Goal: Information Seeking & Learning: Learn about a topic

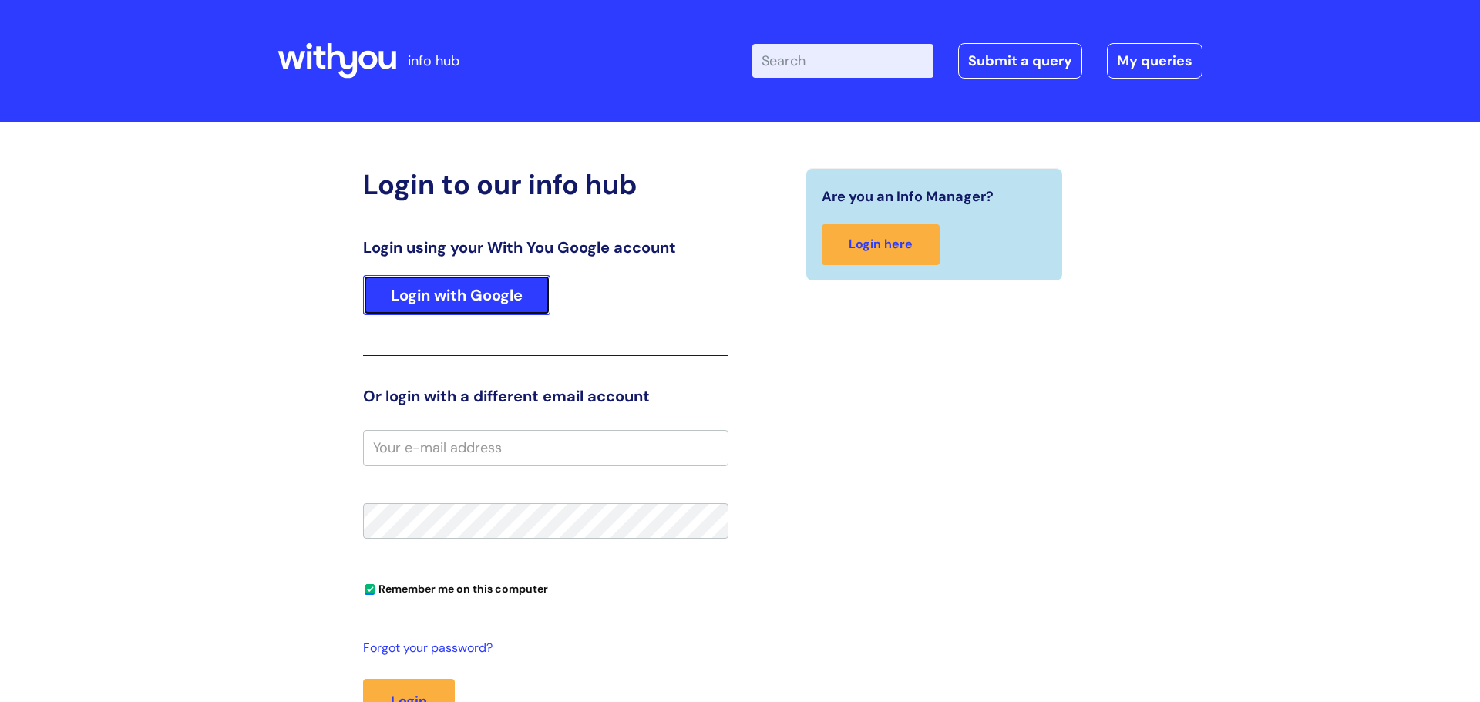
click at [489, 308] on link "Login with Google" at bounding box center [456, 295] width 187 height 40
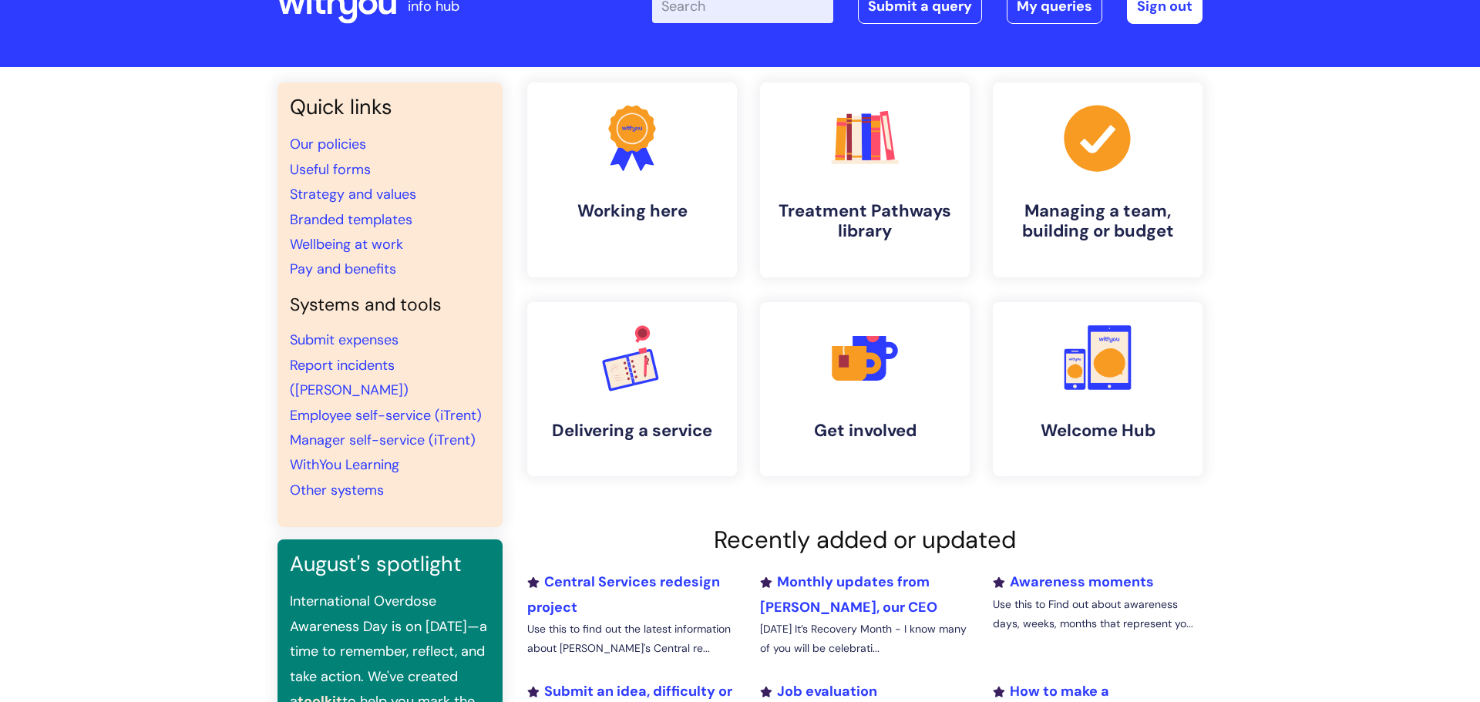
scroll to position [47, 0]
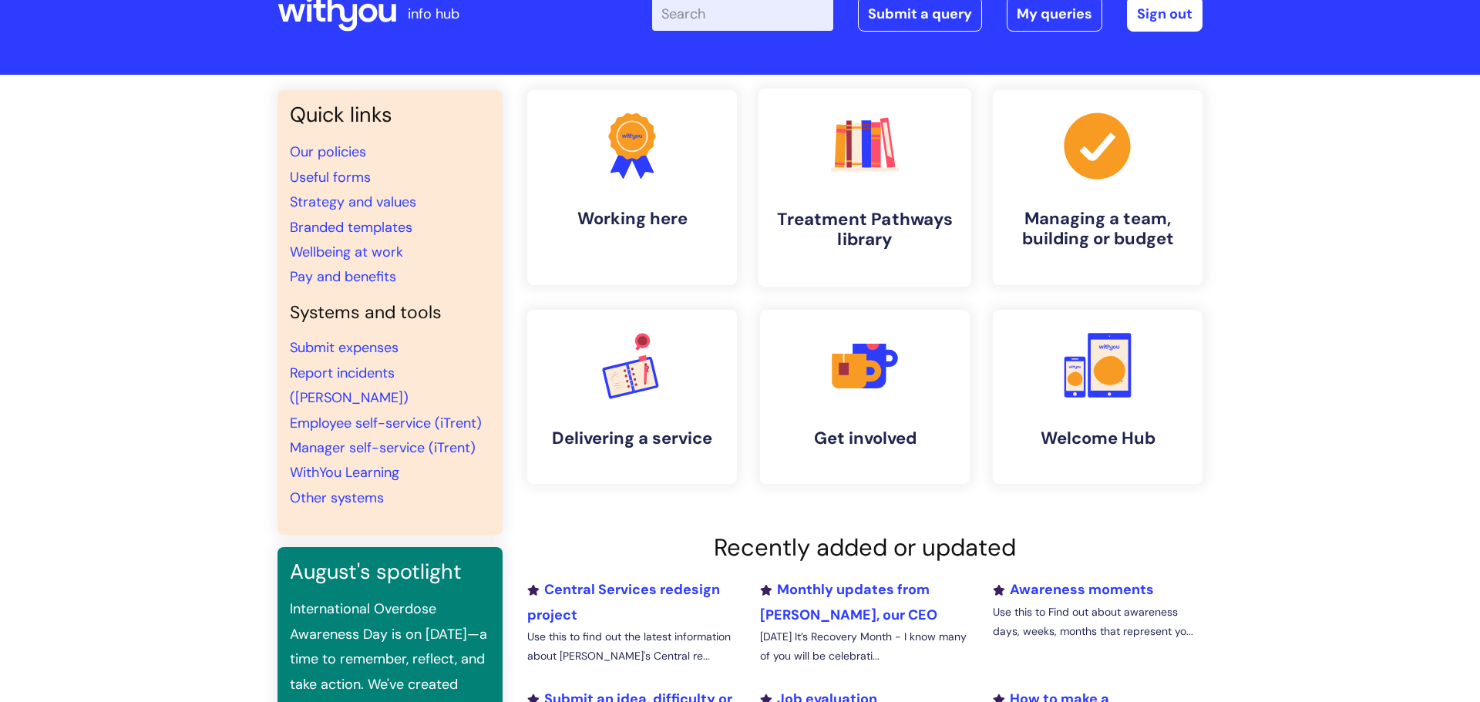
click at [867, 198] on link ".cls-1{fill:#f89b22;}.cls-1,.cls-2,.cls-3,.cls-4,.cls-5,.cls-6,.cls-7{stroke-wi…" at bounding box center [865, 188] width 213 height 198
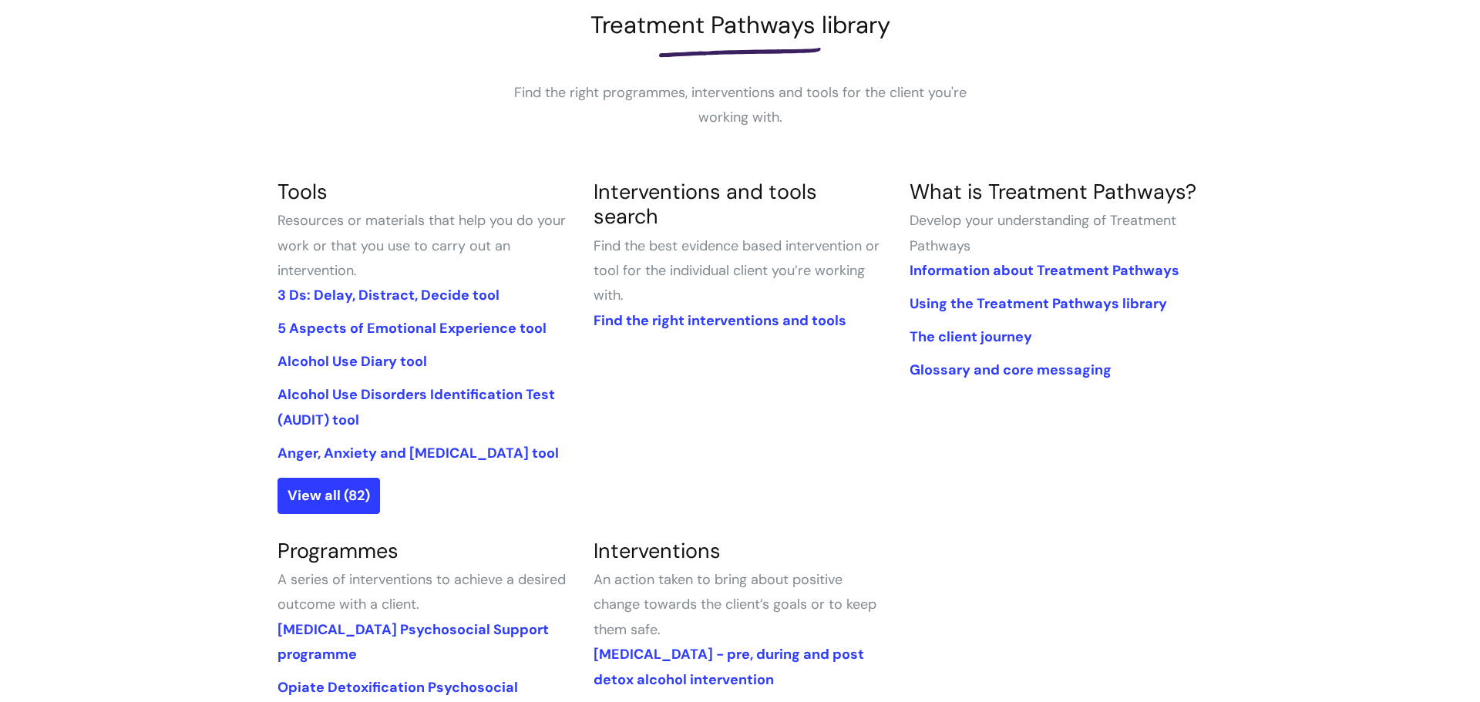
scroll to position [240, 0]
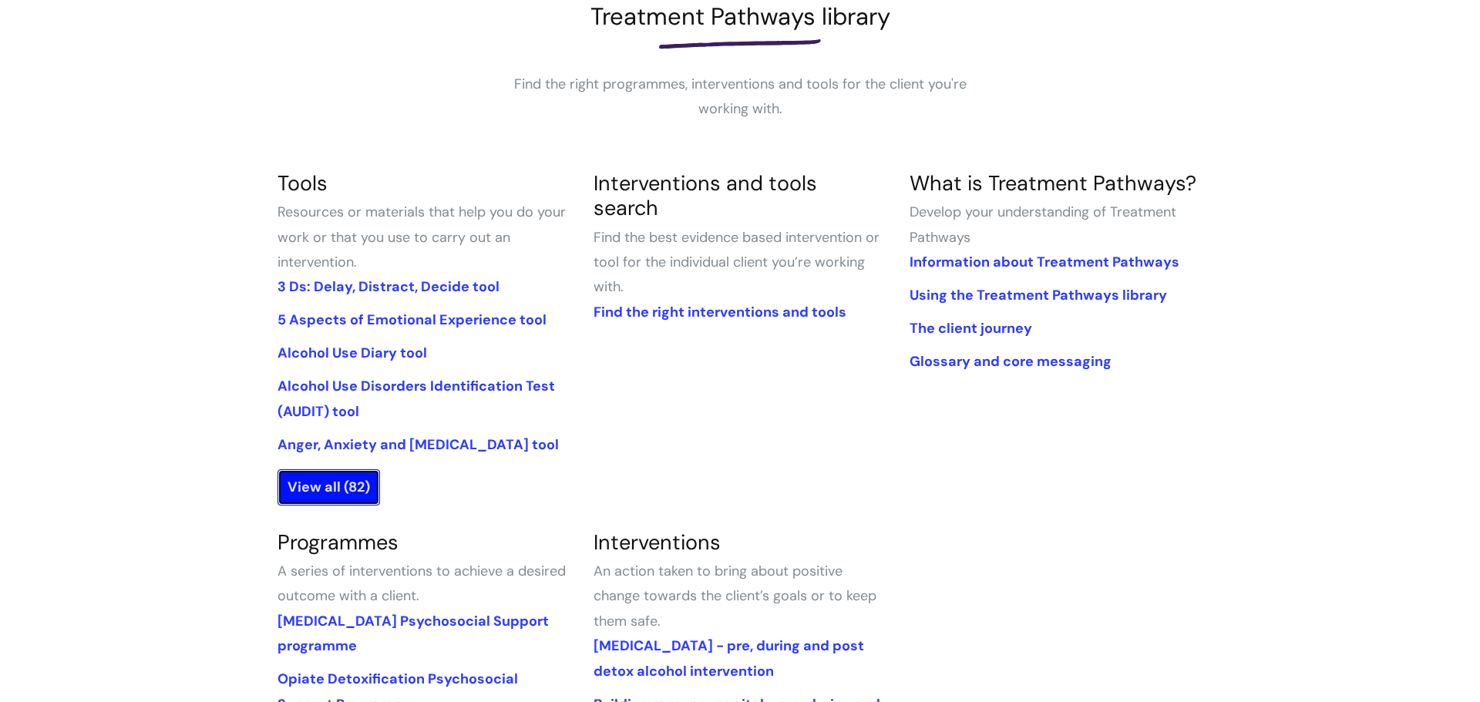
click at [342, 484] on link "View all (82)" at bounding box center [329, 487] width 103 height 35
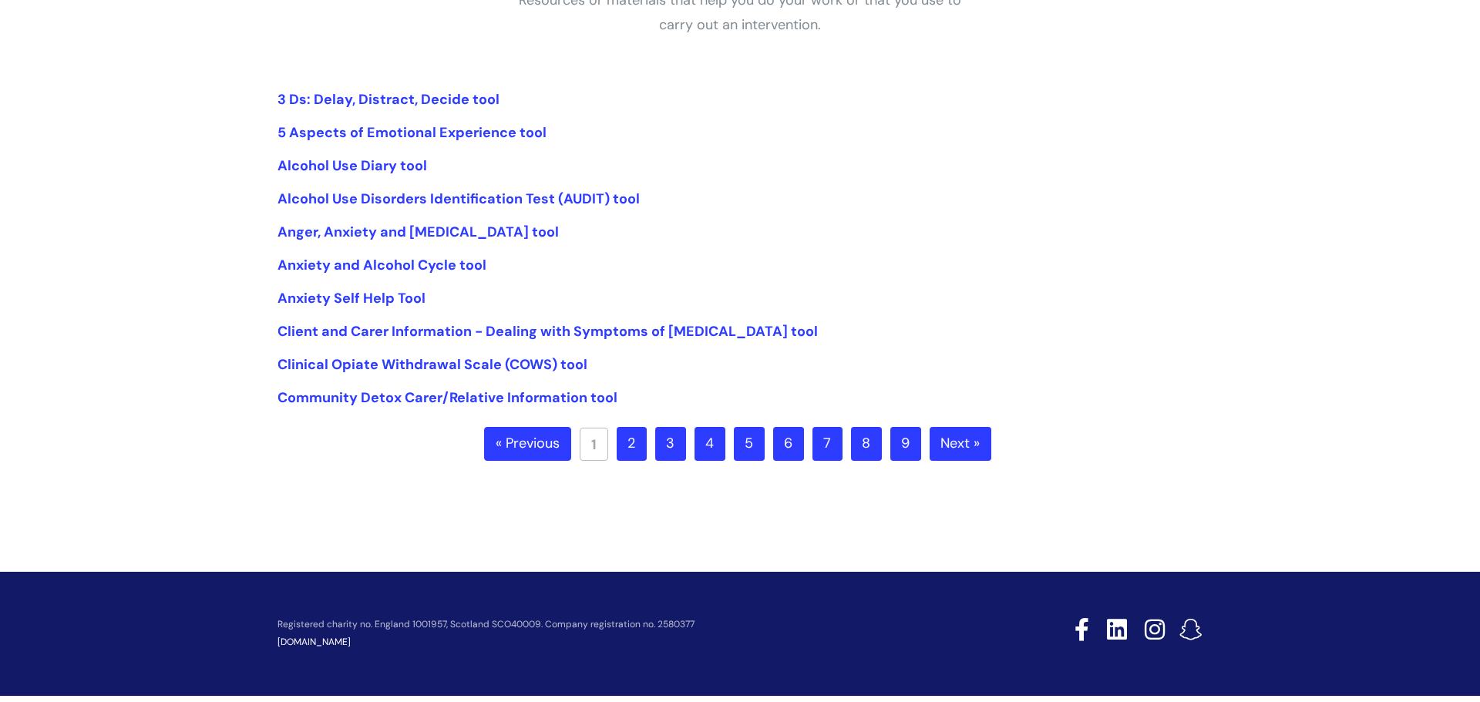
scroll to position [319, 0]
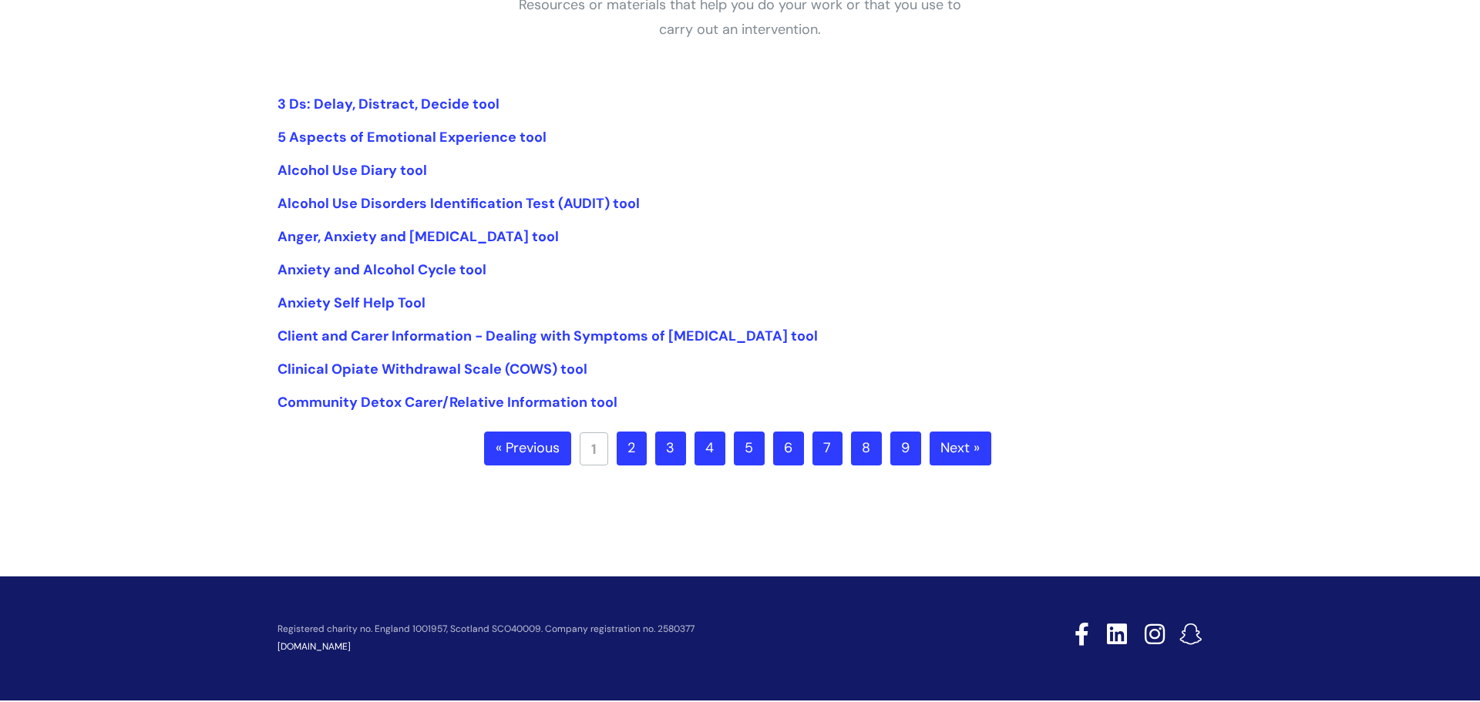
click at [1032, 250] on ul "3 Ds: Delay, Distract, Decide tool 5 Aspects of Emotional Experience tool Alcoh…" at bounding box center [740, 254] width 925 height 324
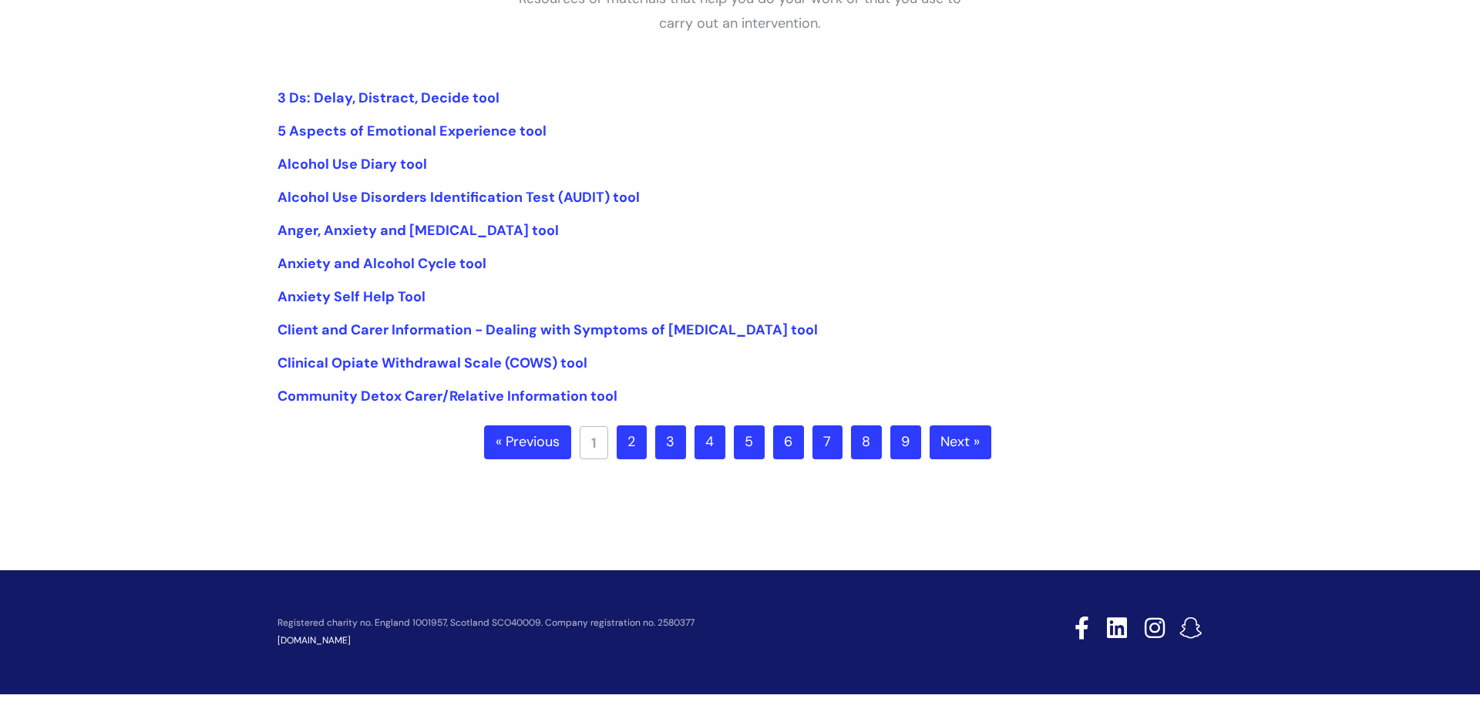
scroll to position [327, 0]
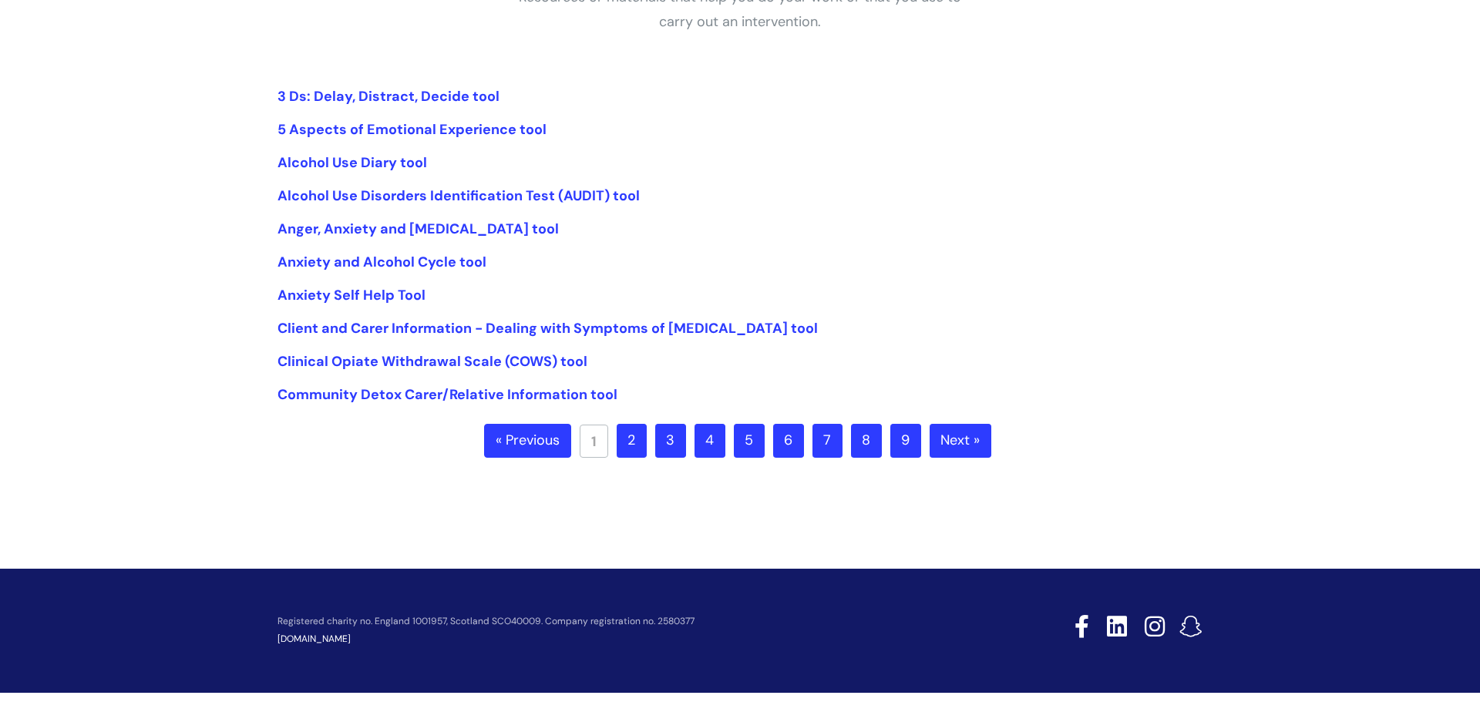
click at [633, 453] on link "2" at bounding box center [632, 441] width 30 height 34
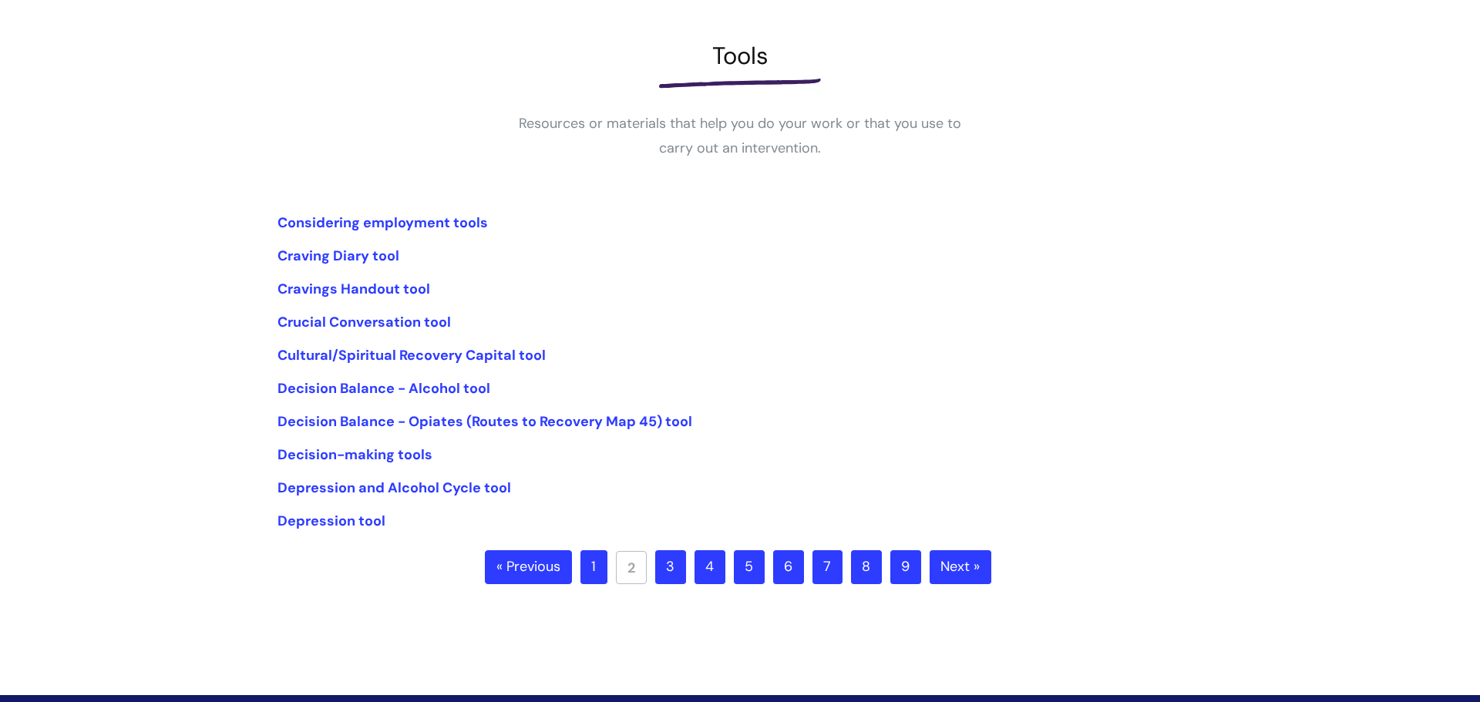
scroll to position [201, 0]
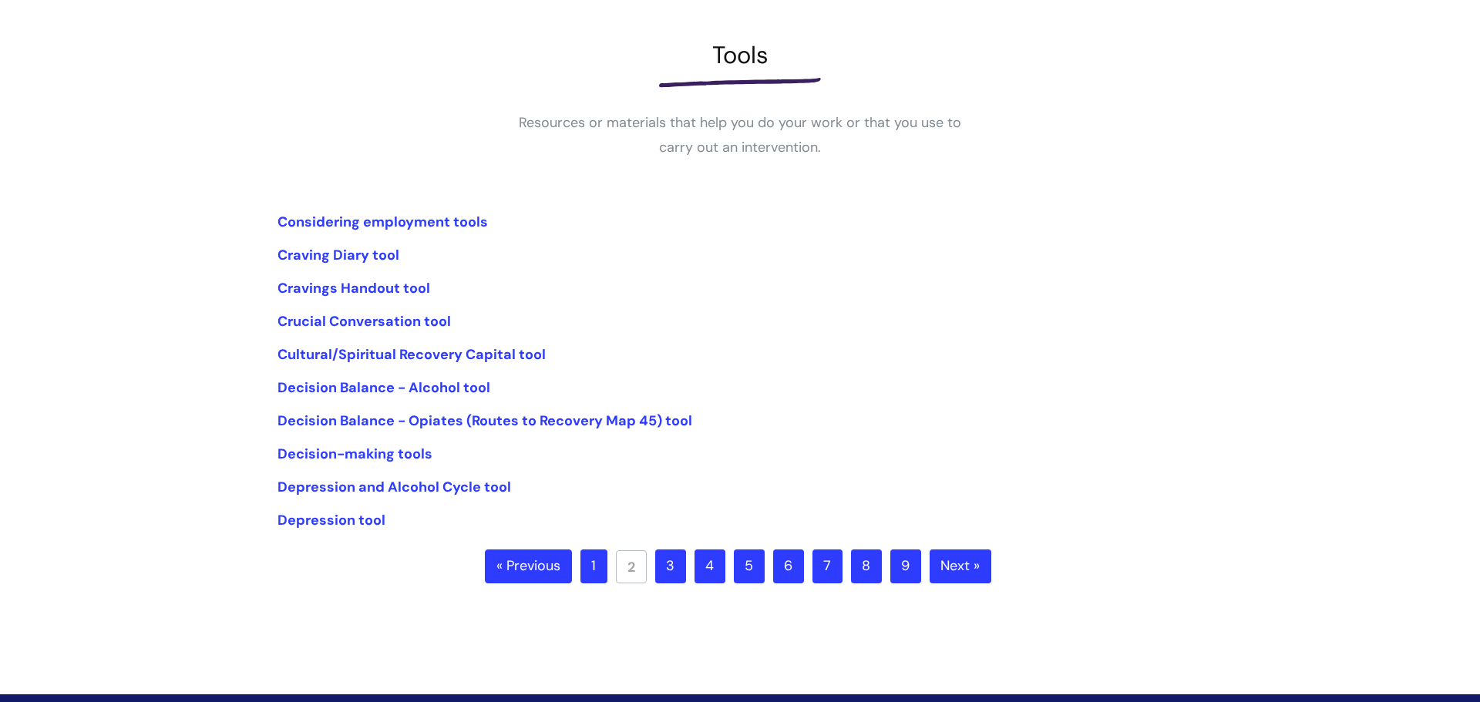
click at [674, 554] on link "3" at bounding box center [670, 567] width 31 height 34
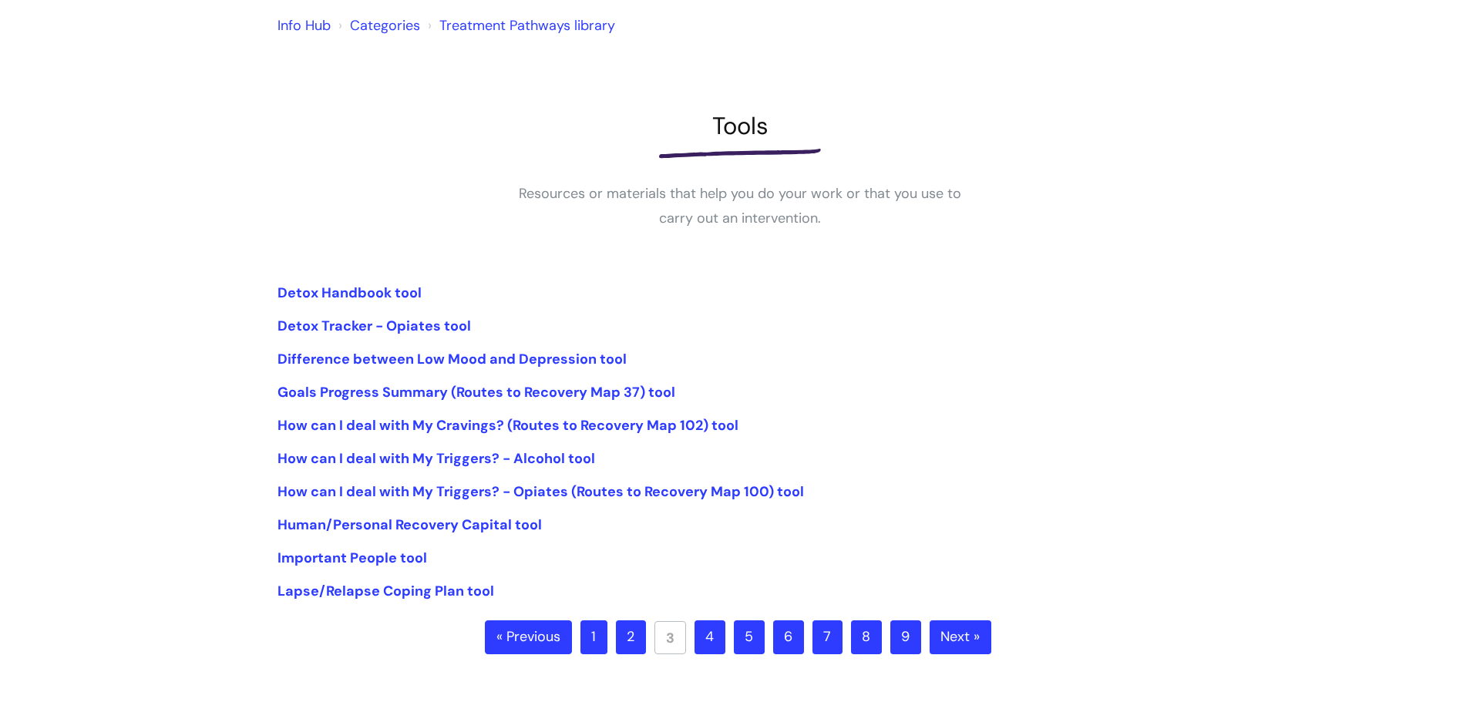
scroll to position [142, 0]
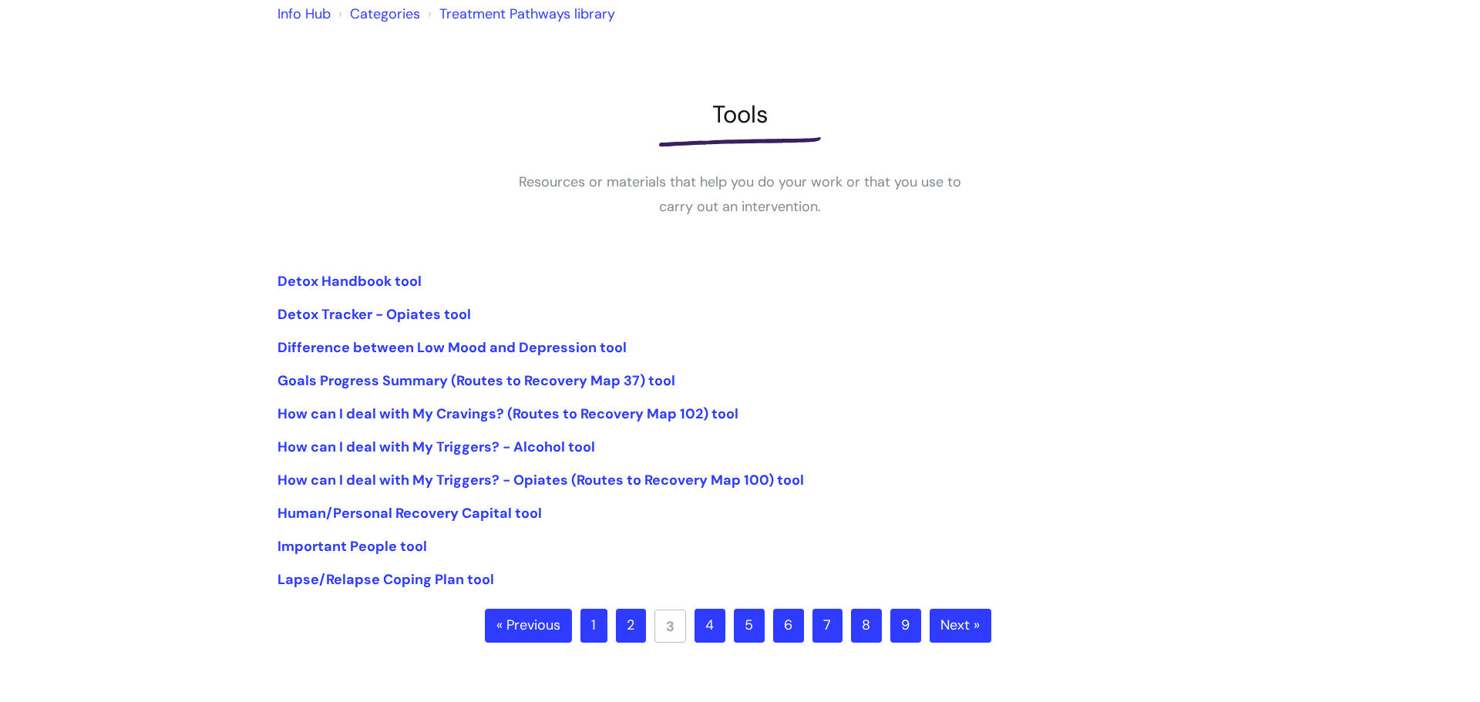
click at [709, 622] on link "4" at bounding box center [710, 626] width 31 height 34
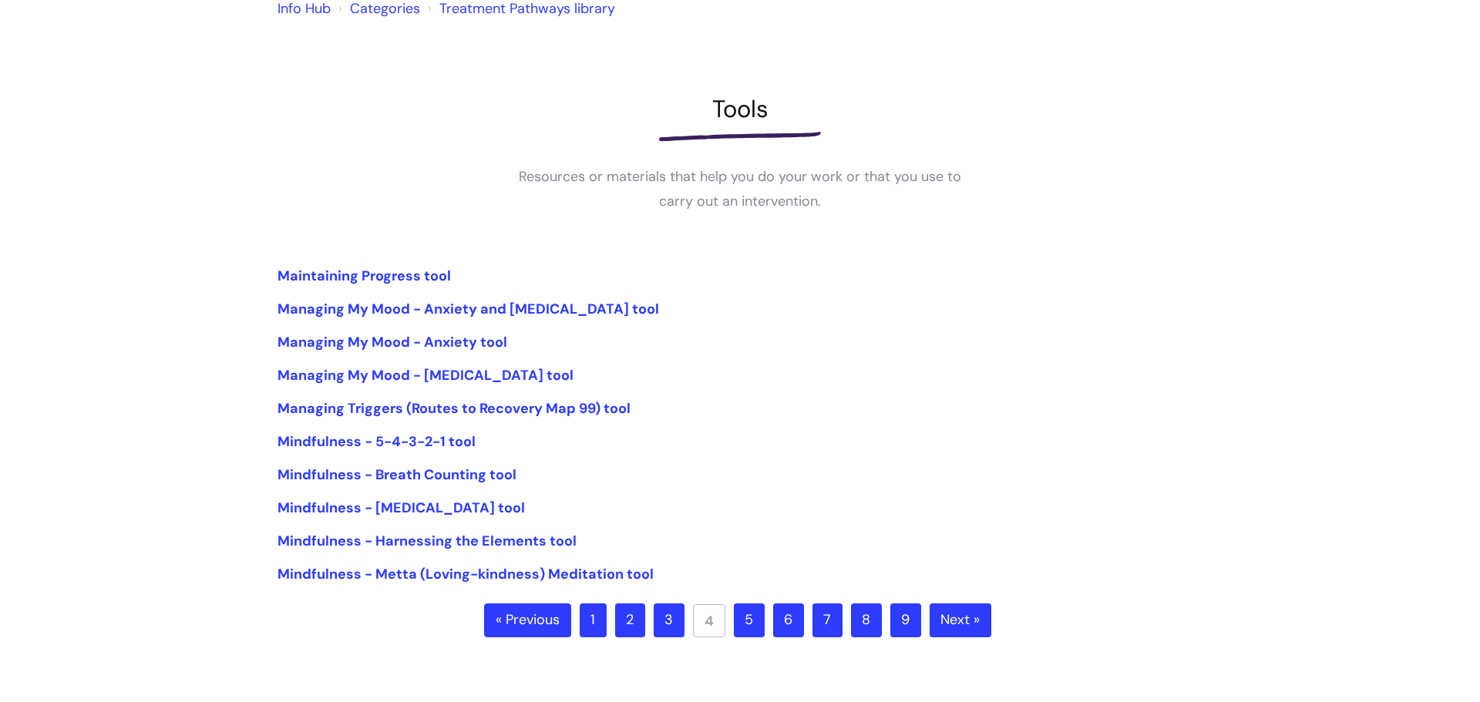
scroll to position [153, 0]
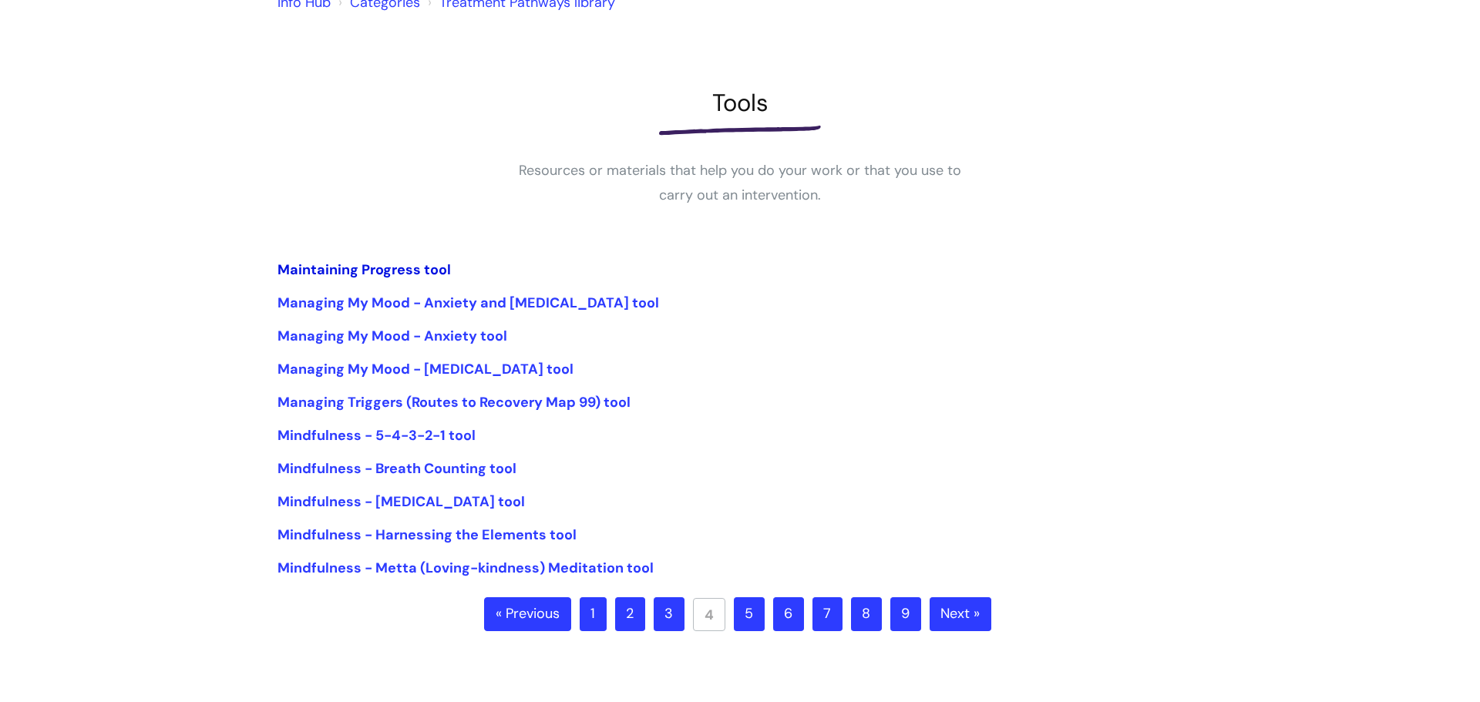
click at [355, 267] on link "Maintaining Progress tool" at bounding box center [364, 270] width 173 height 19
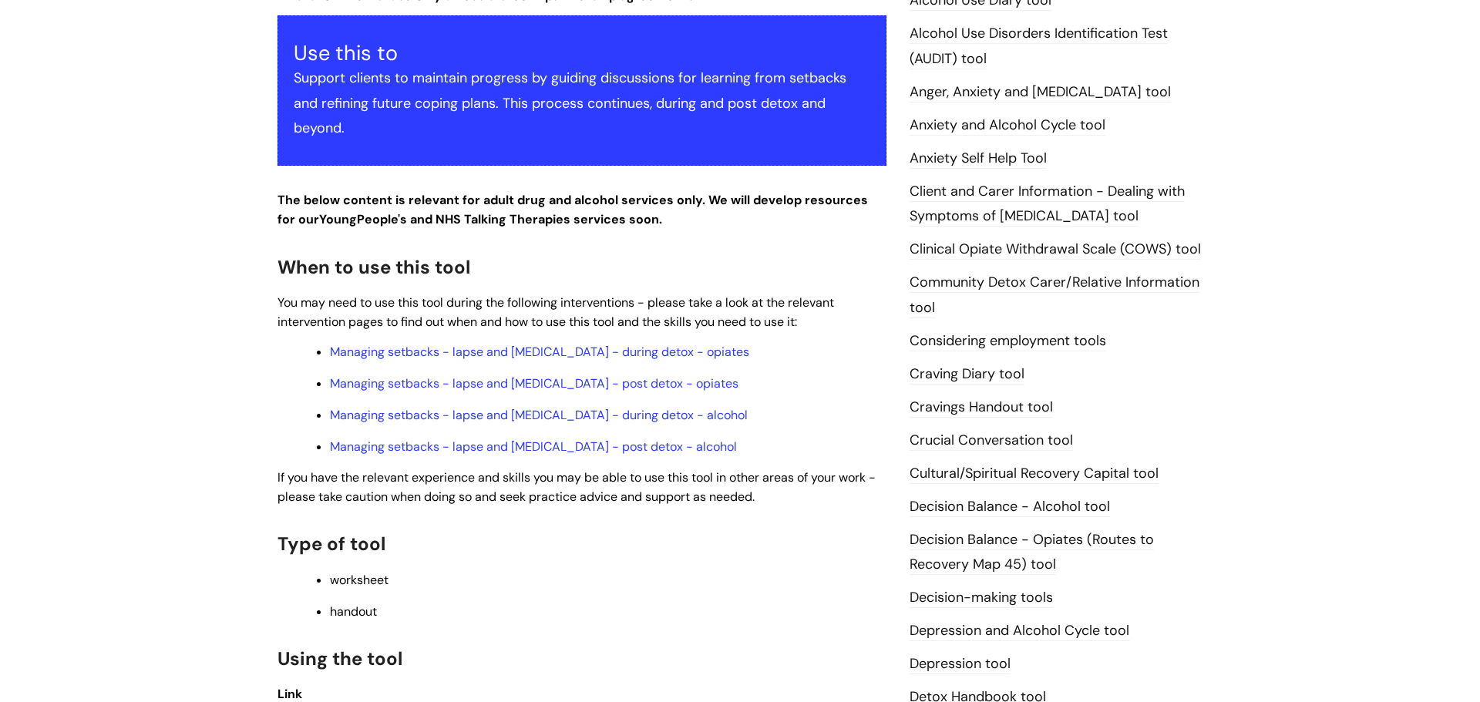
scroll to position [549, 0]
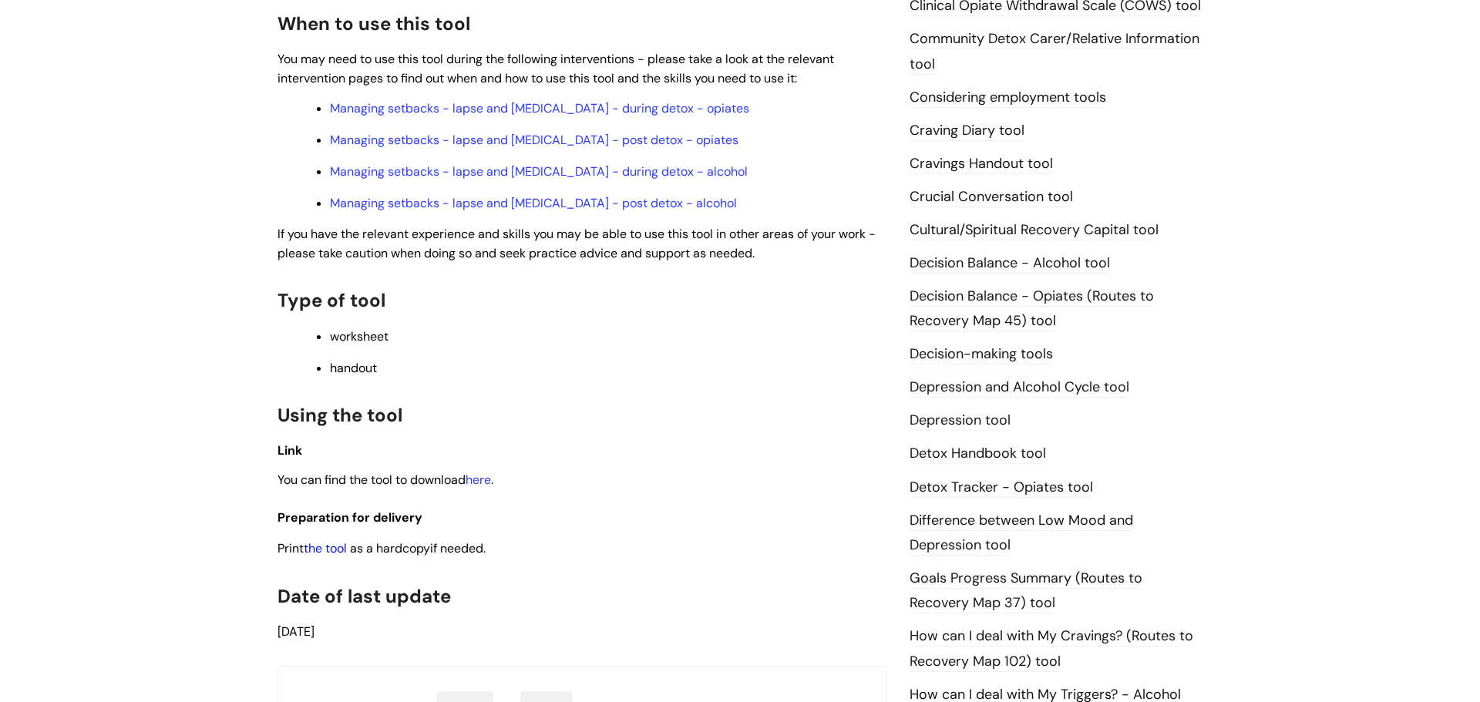
click at [328, 555] on link "the tool" at bounding box center [325, 548] width 43 height 16
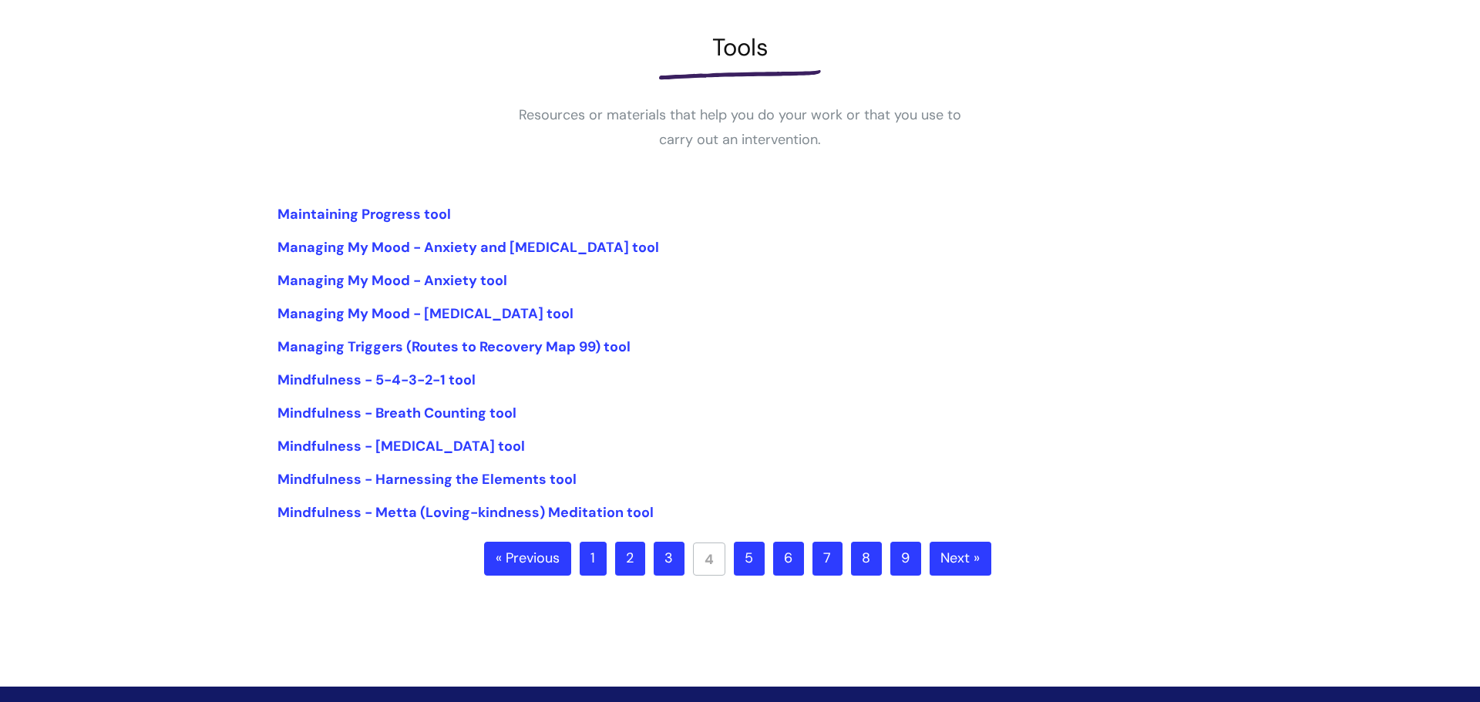
scroll to position [221, 0]
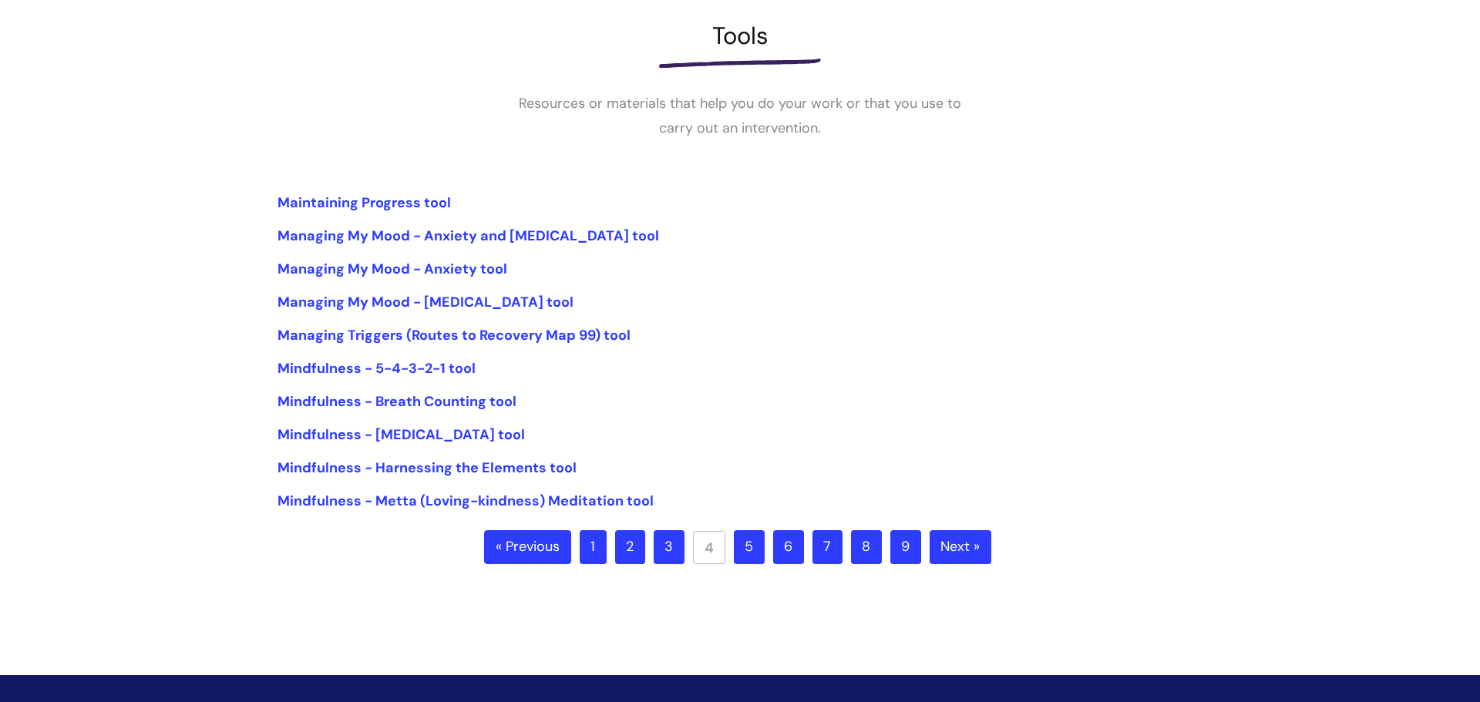
click at [752, 547] on link "5" at bounding box center [749, 547] width 31 height 34
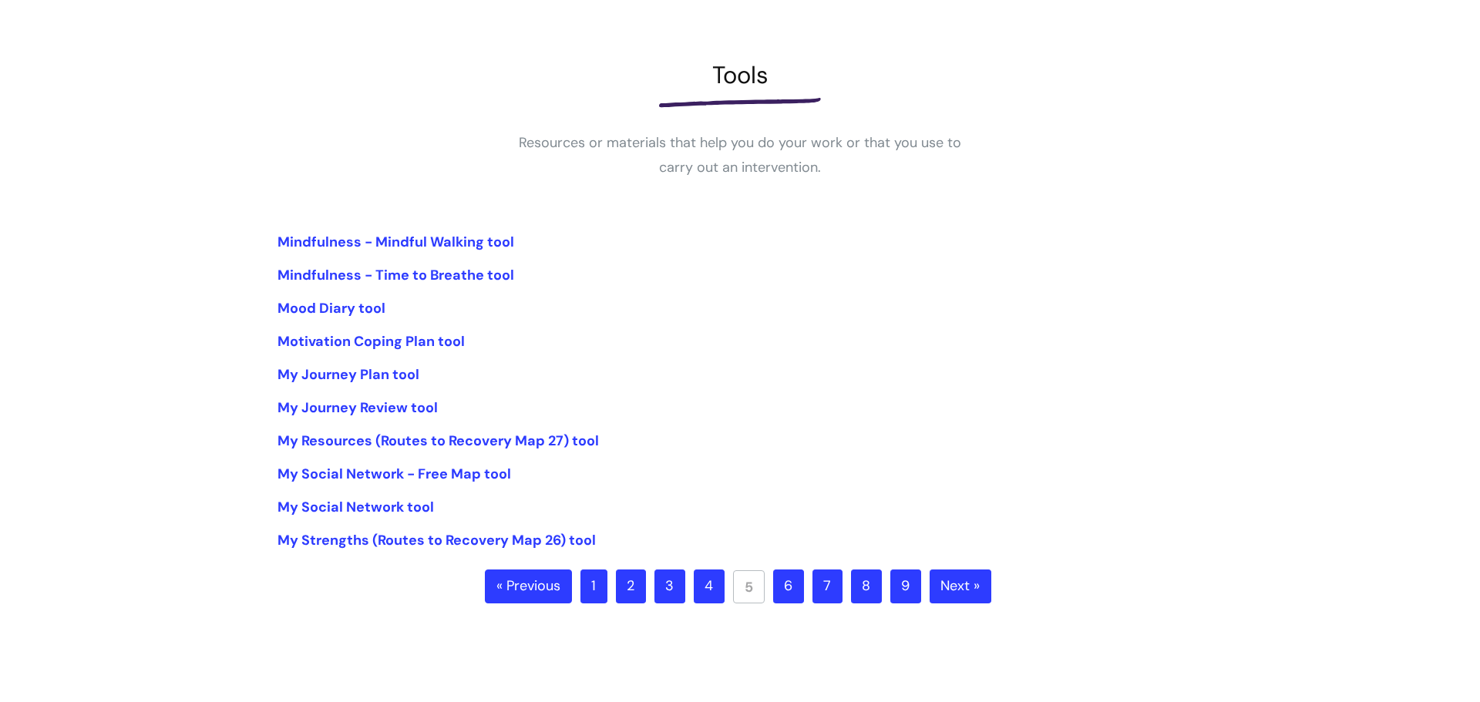
scroll to position [189, 0]
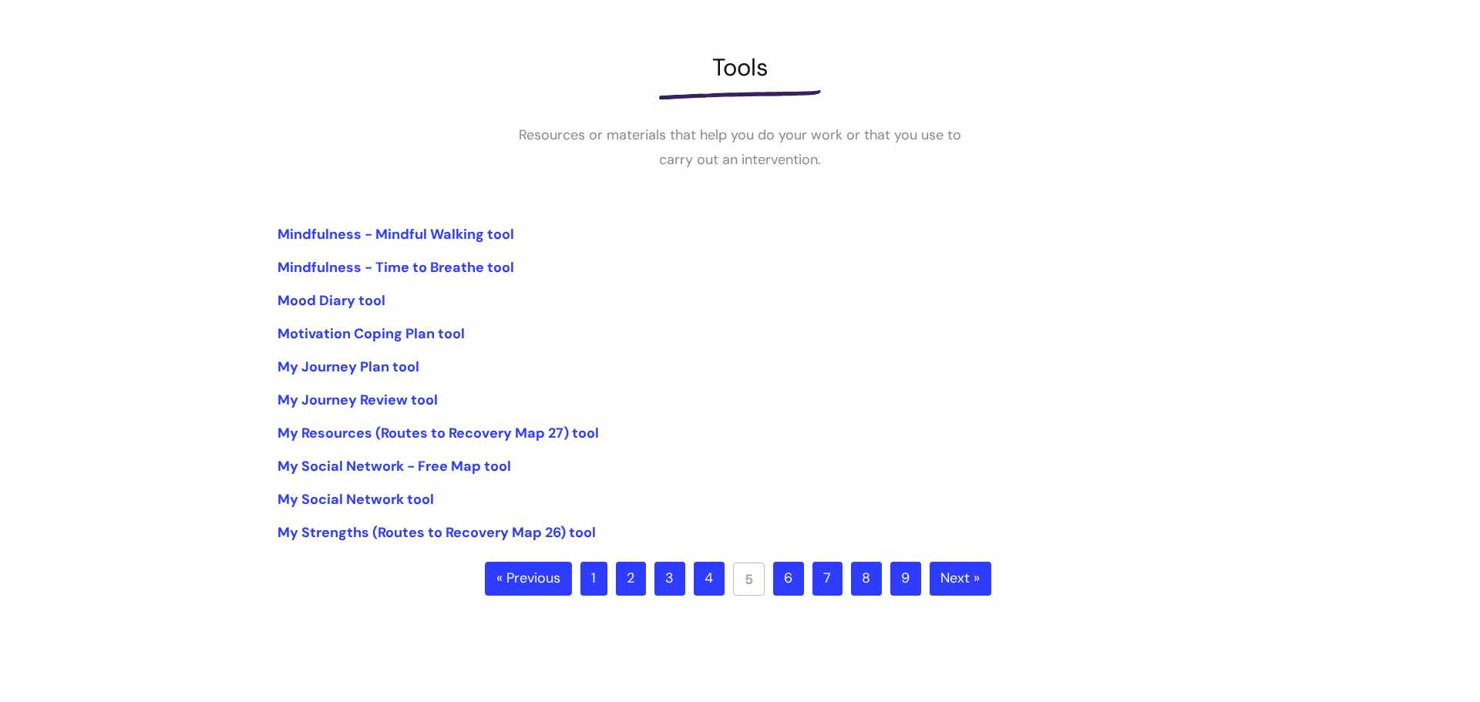
click at [799, 588] on link "6" at bounding box center [788, 579] width 31 height 34
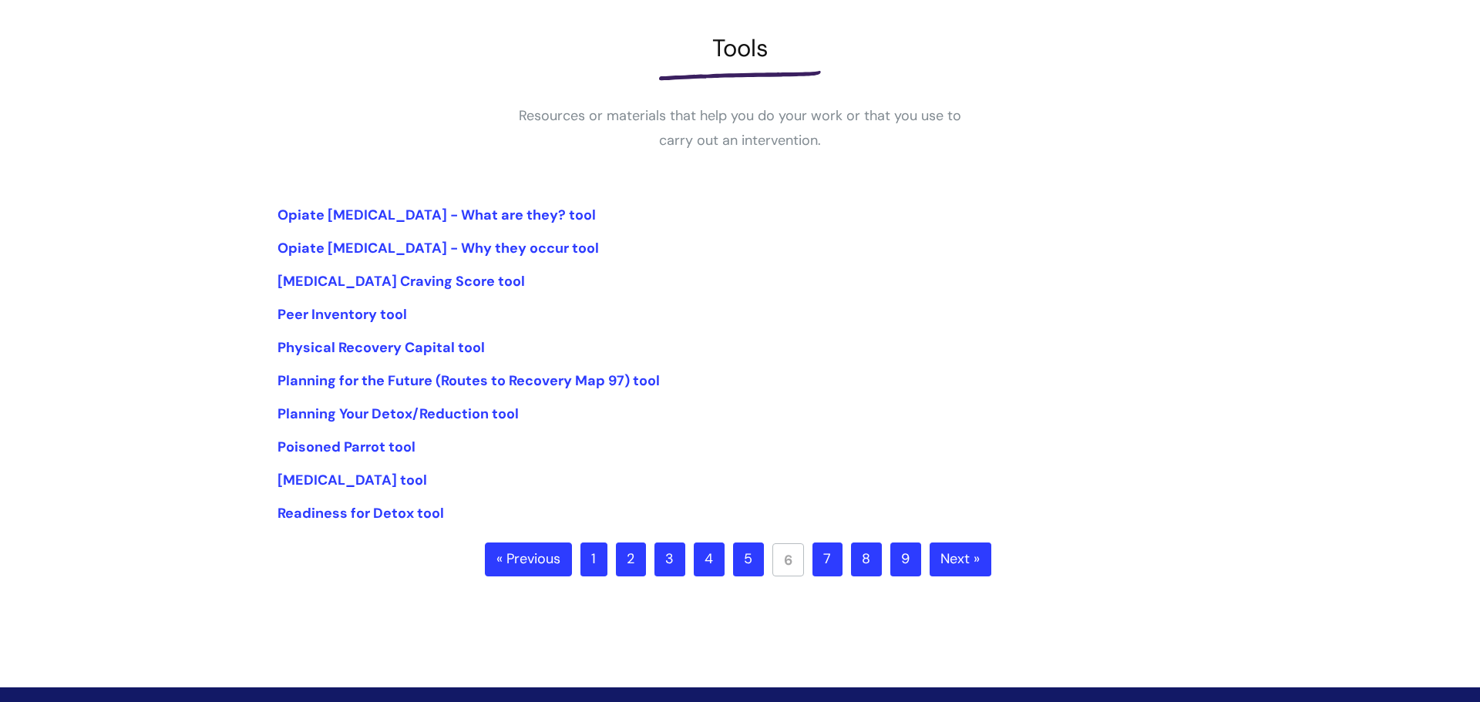
scroll to position [210, 0]
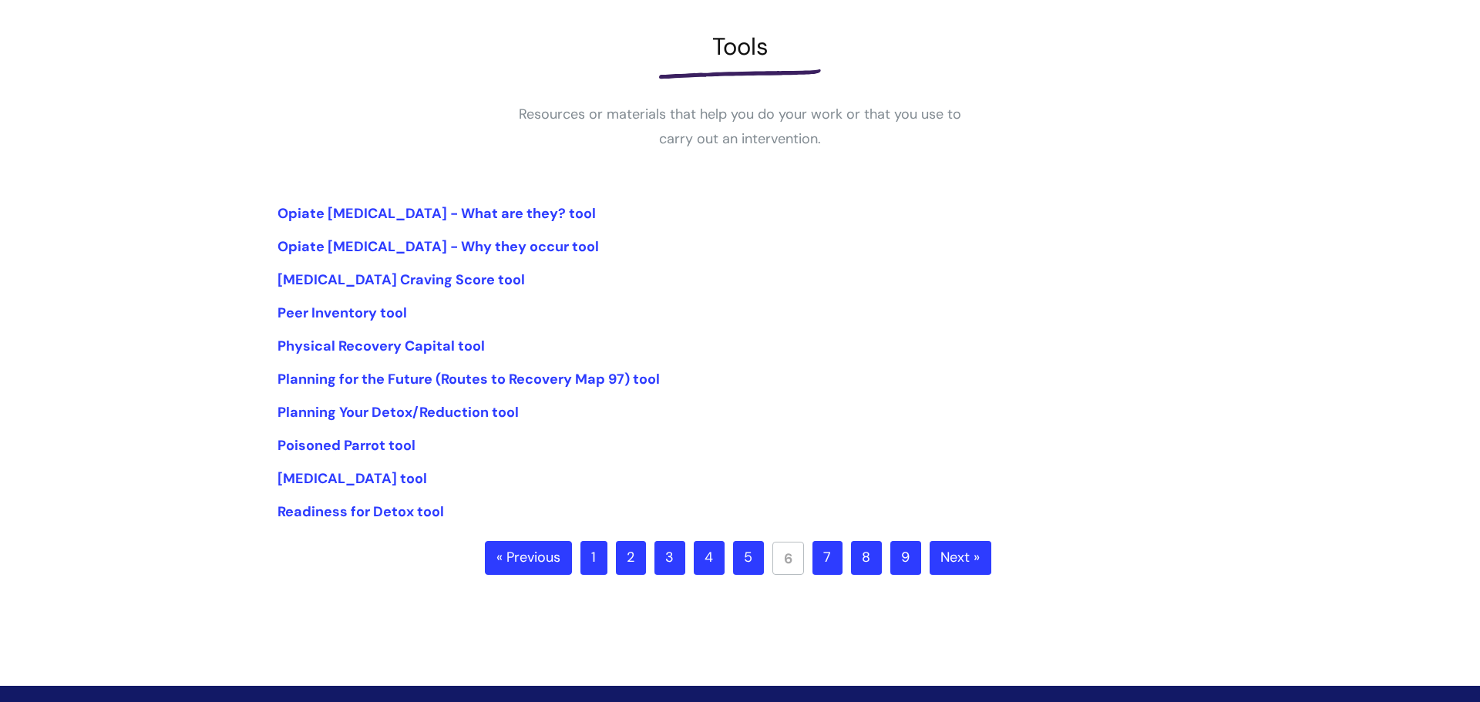
click at [831, 552] on link "7" at bounding box center [828, 558] width 30 height 34
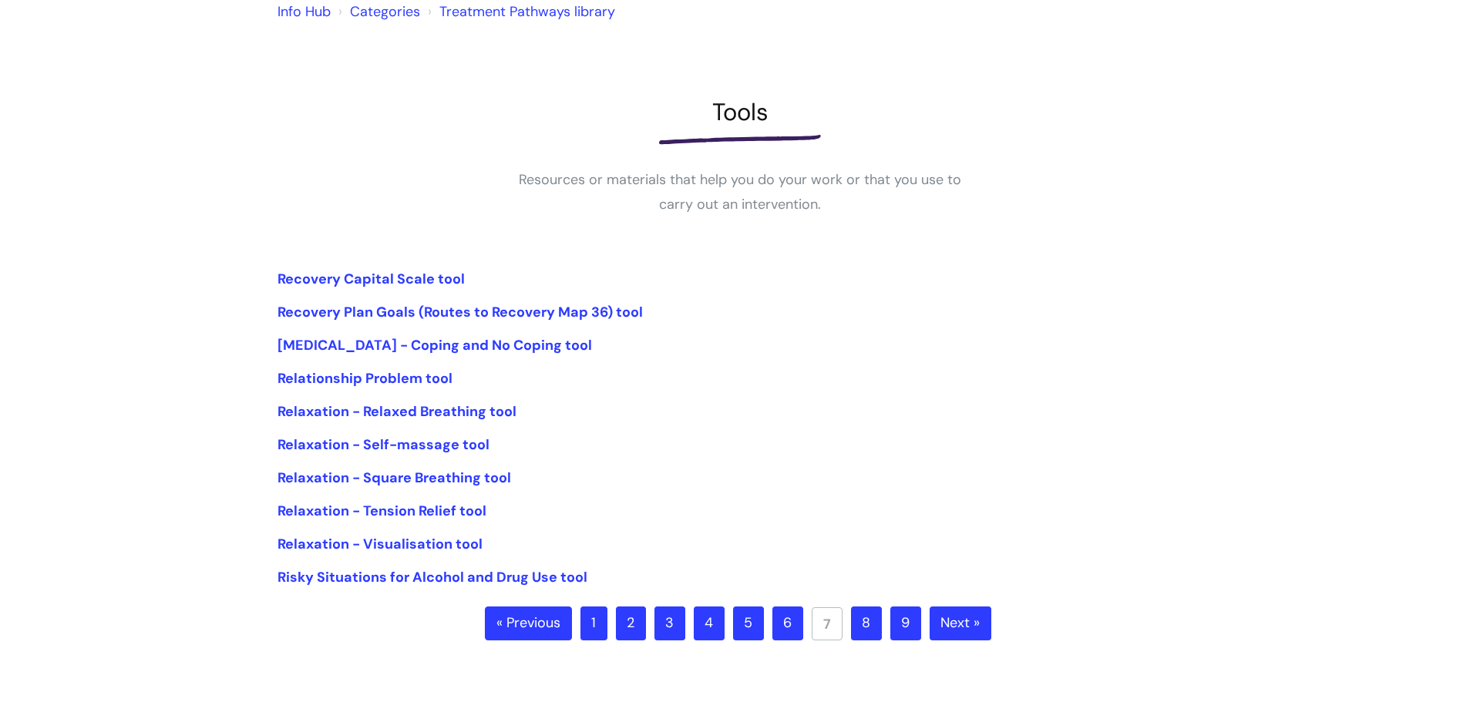
scroll to position [154, 0]
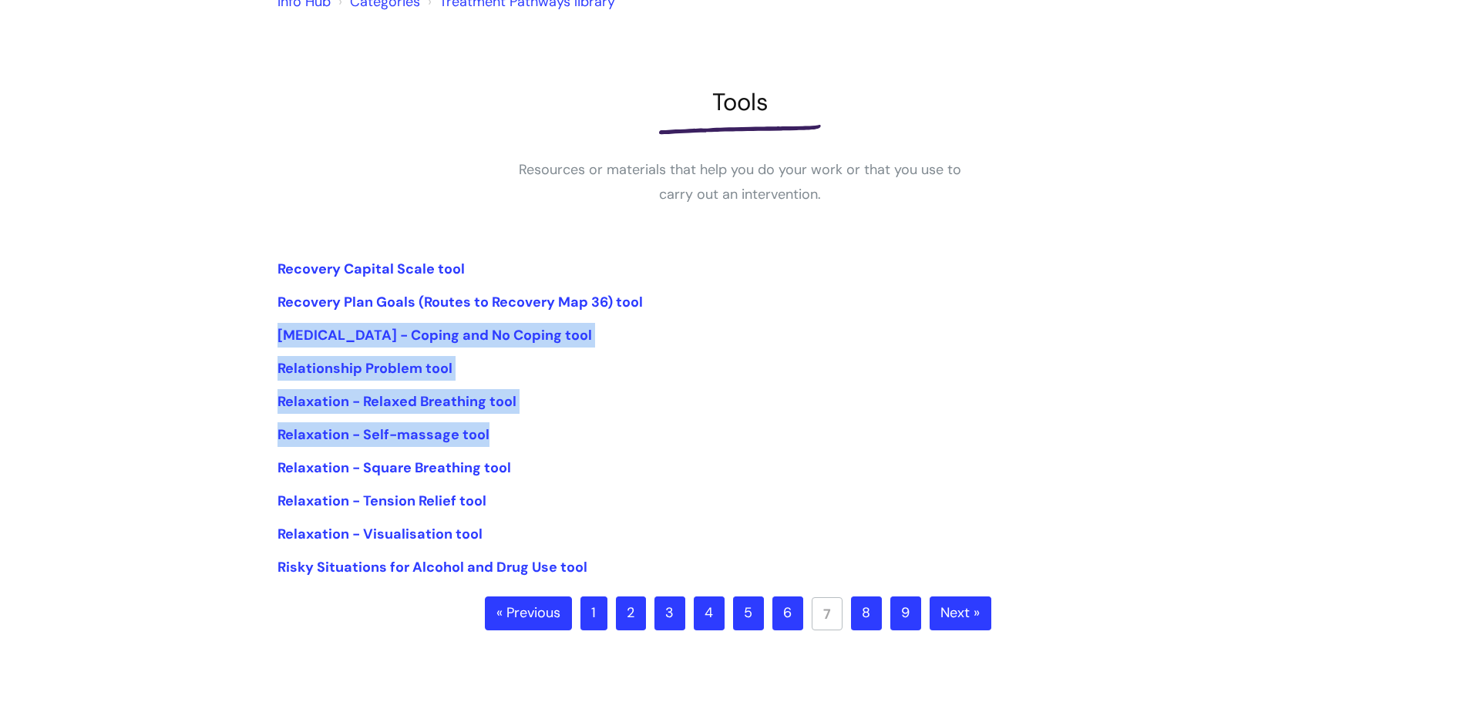
drag, startPoint x: 675, startPoint y: 287, endPoint x: 623, endPoint y: 432, distance: 153.9
click at [623, 432] on ul "Recovery Capital Scale tool Recovery Plan Goals (Routes to Recovery Map 36) too…" at bounding box center [740, 419] width 925 height 324
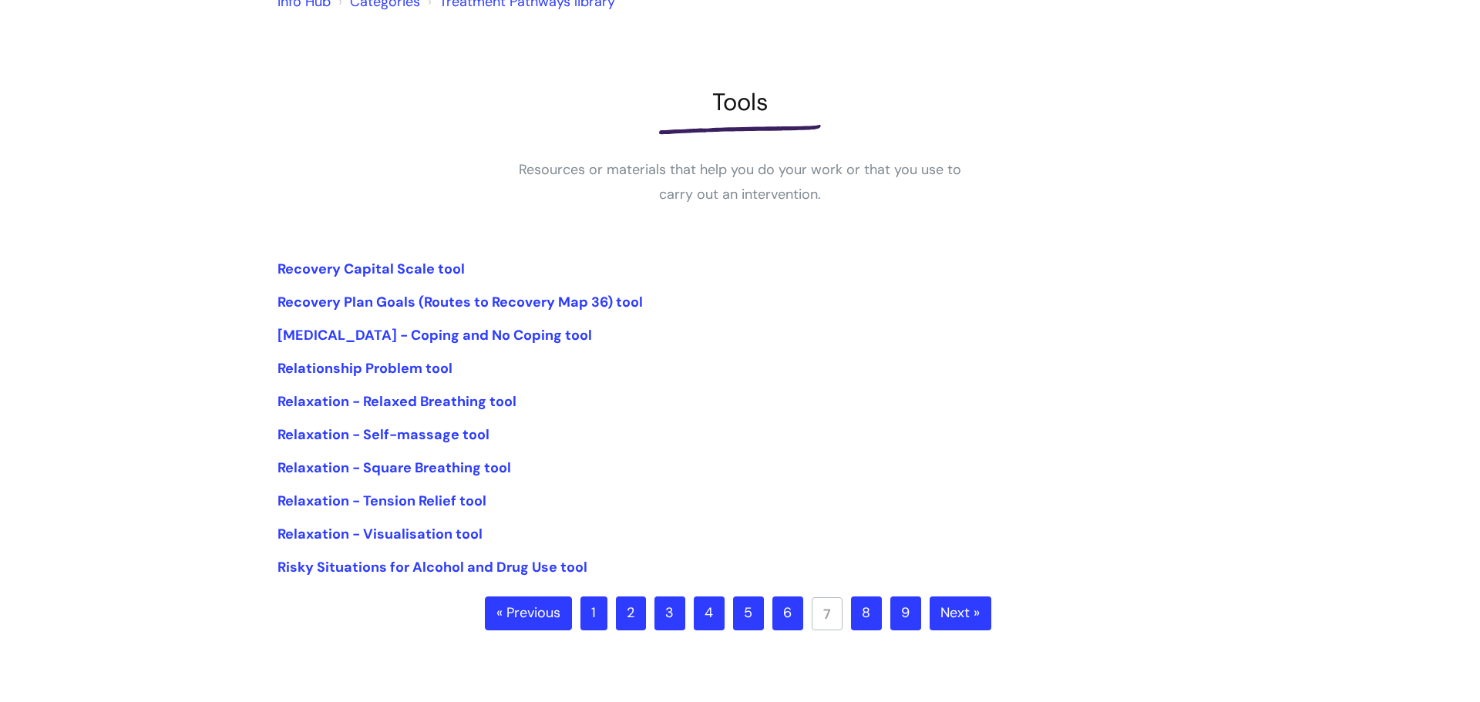
click at [652, 449] on ul "Recovery Capital Scale tool Recovery Plan Goals (Routes to Recovery Map 36) too…" at bounding box center [740, 419] width 925 height 324
click at [873, 617] on link "8" at bounding box center [866, 614] width 31 height 34
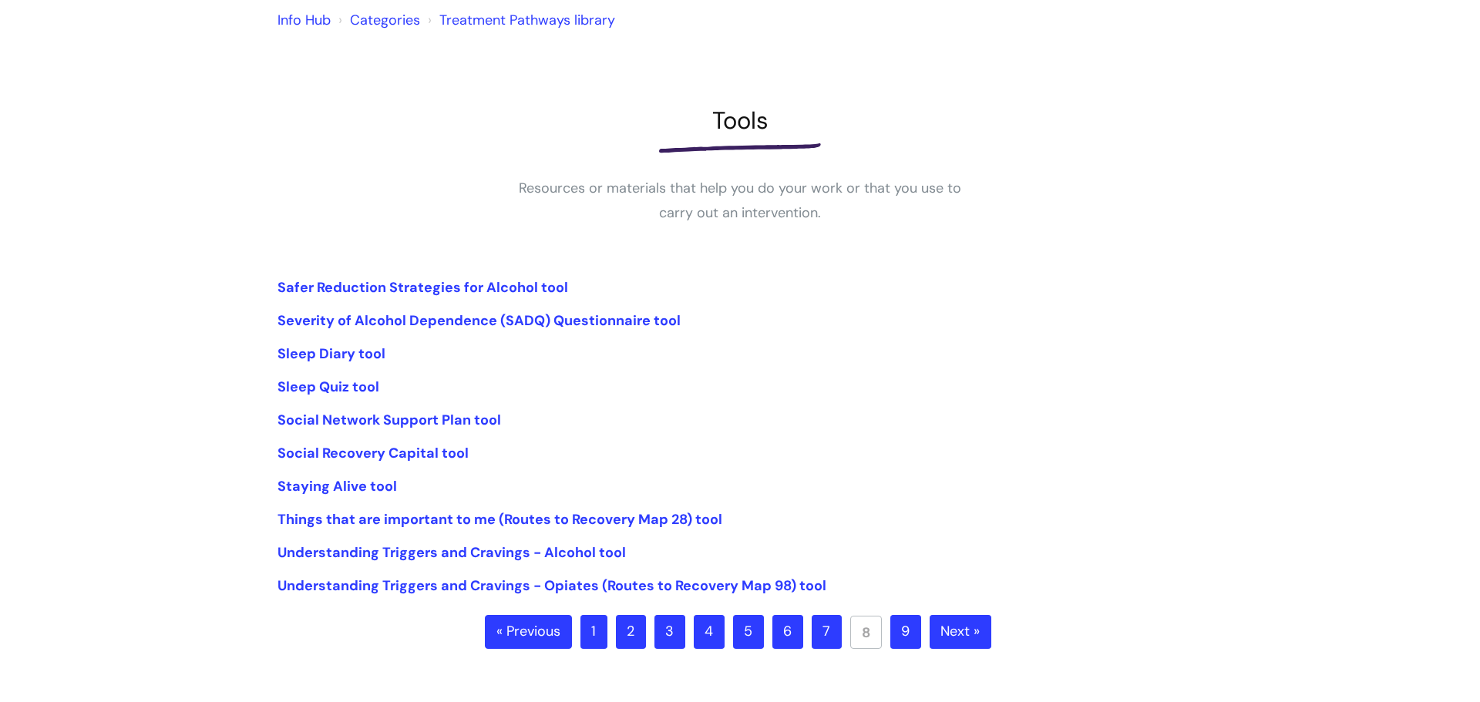
scroll to position [136, 0]
drag, startPoint x: 905, startPoint y: 628, endPoint x: 901, endPoint y: 611, distance: 17.6
click at [904, 630] on link "9" at bounding box center [905, 631] width 31 height 34
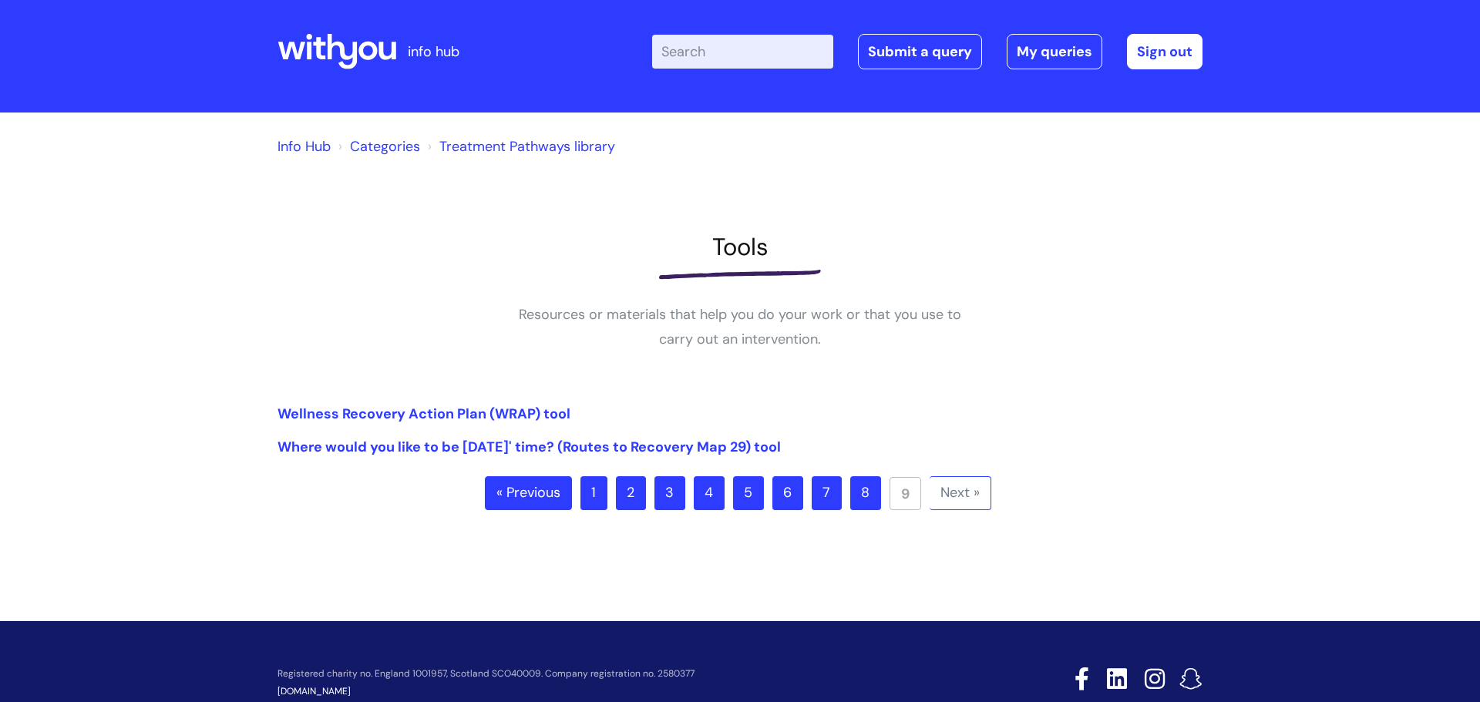
scroll to position [19, 0]
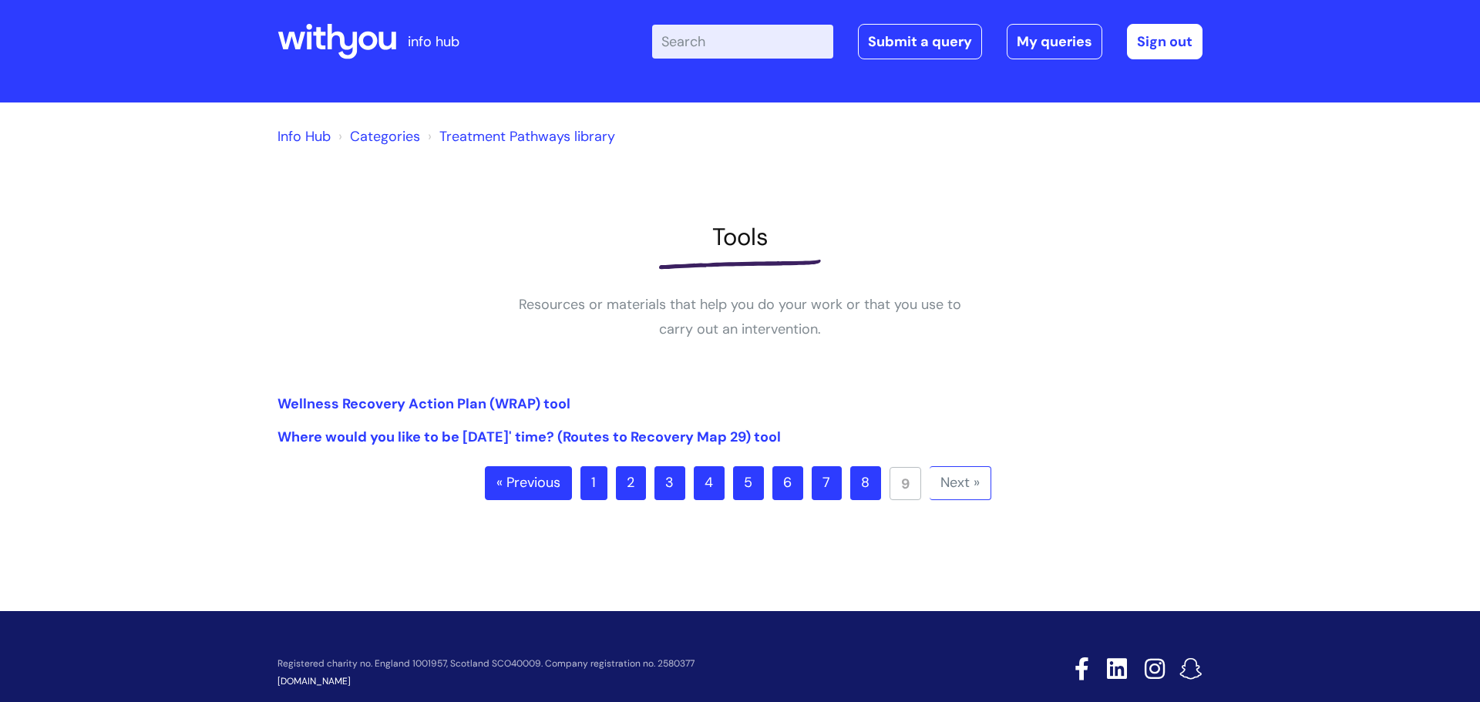
drag, startPoint x: 911, startPoint y: 442, endPoint x: 853, endPoint y: 410, distance: 65.9
click at [853, 410] on ul "Wellness Recovery Action Plan (WRAP) tool Where would you like to be [DATE]' ti…" at bounding box center [740, 421] width 925 height 58
click at [847, 397] on li "Wellness Recovery Action Plan (WRAP) tool" at bounding box center [740, 404] width 925 height 25
